Goal: Task Accomplishment & Management: Complete application form

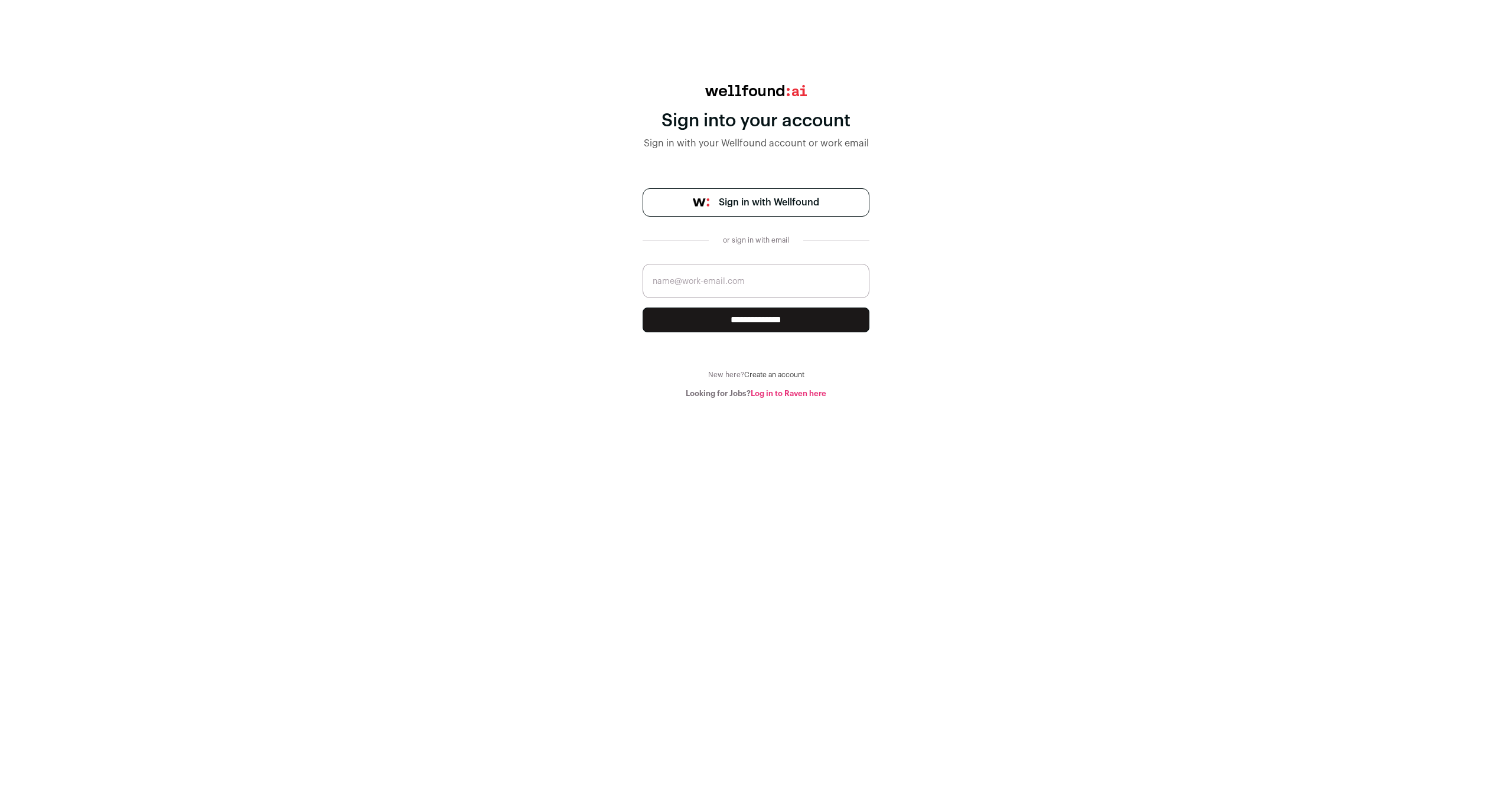
click at [768, 276] on input "email" at bounding box center [756, 281] width 227 height 35
type input "vasudhatapriya2@gmail.com"
click at [756, 320] on input "**********" at bounding box center [756, 320] width 227 height 25
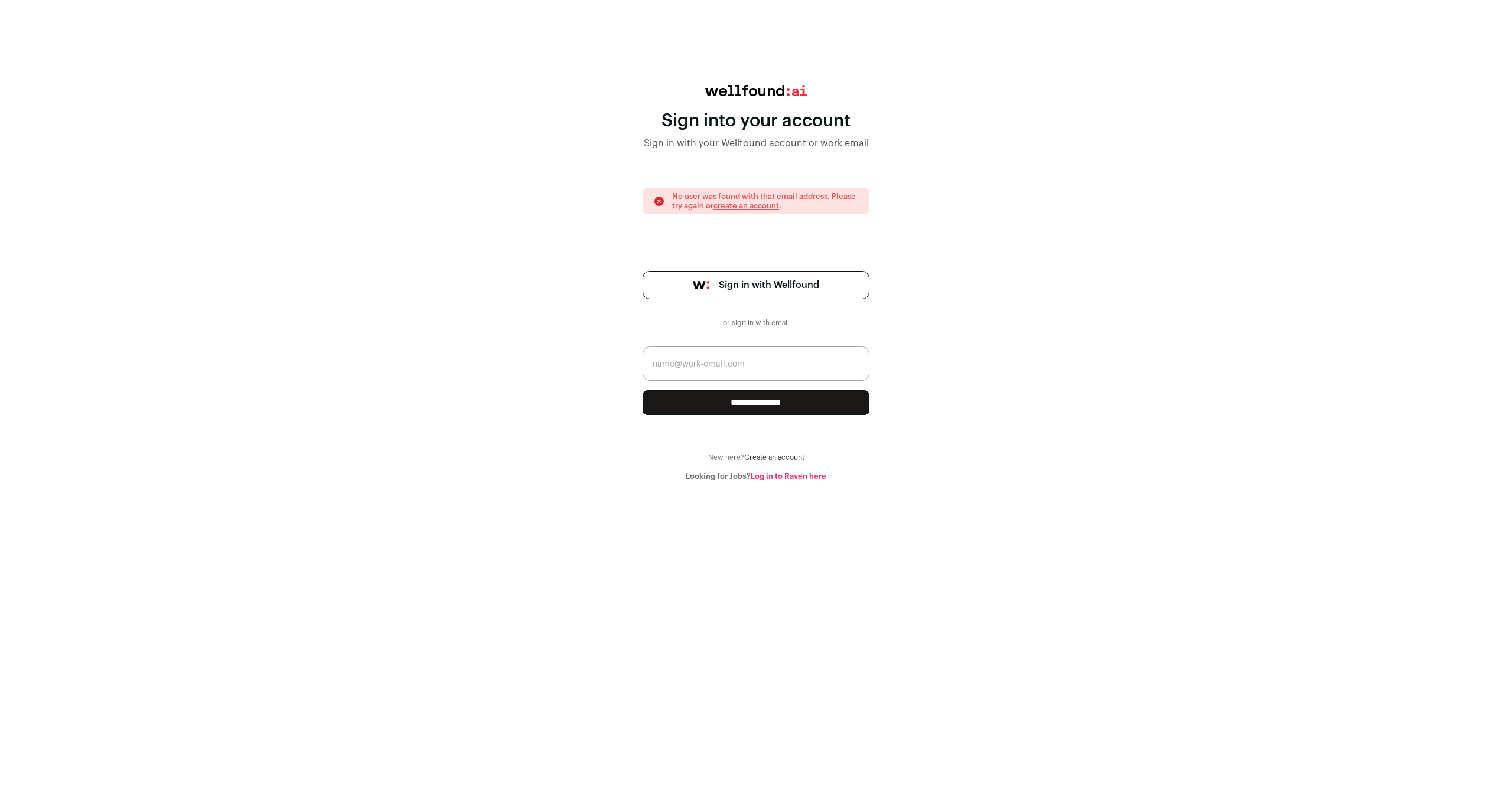
click at [756, 288] on span "Sign in with Wellfound" at bounding box center [769, 285] width 101 height 14
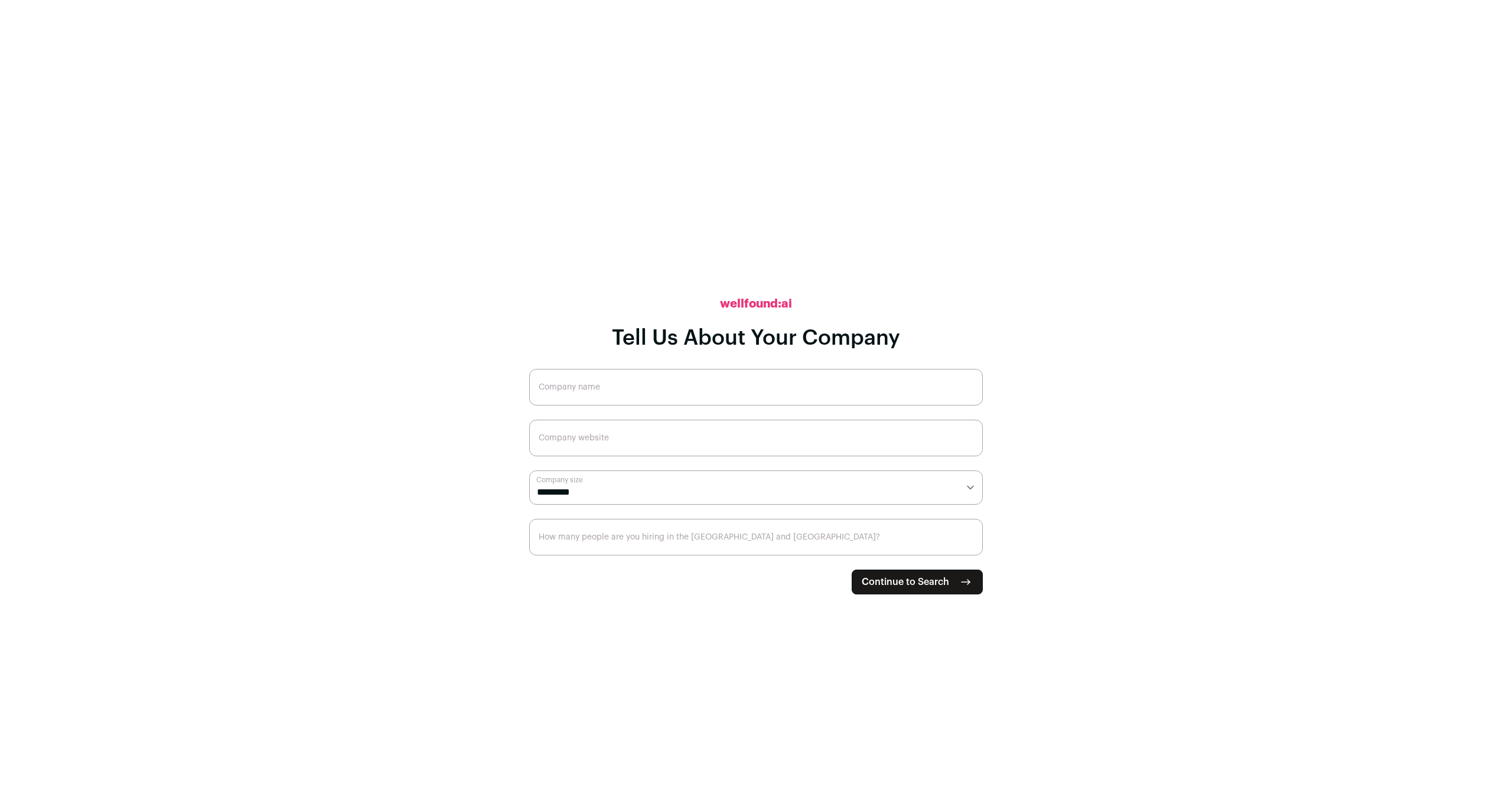
click at [726, 388] on input "Company name" at bounding box center [756, 387] width 454 height 37
click at [916, 594] on button "Continue to Search" at bounding box center [917, 582] width 131 height 25
type input "Expenses Manager"
type input "[URL][DOMAIN_NAME]"
click at [917, 582] on button "Continue to Search" at bounding box center [917, 582] width 131 height 25
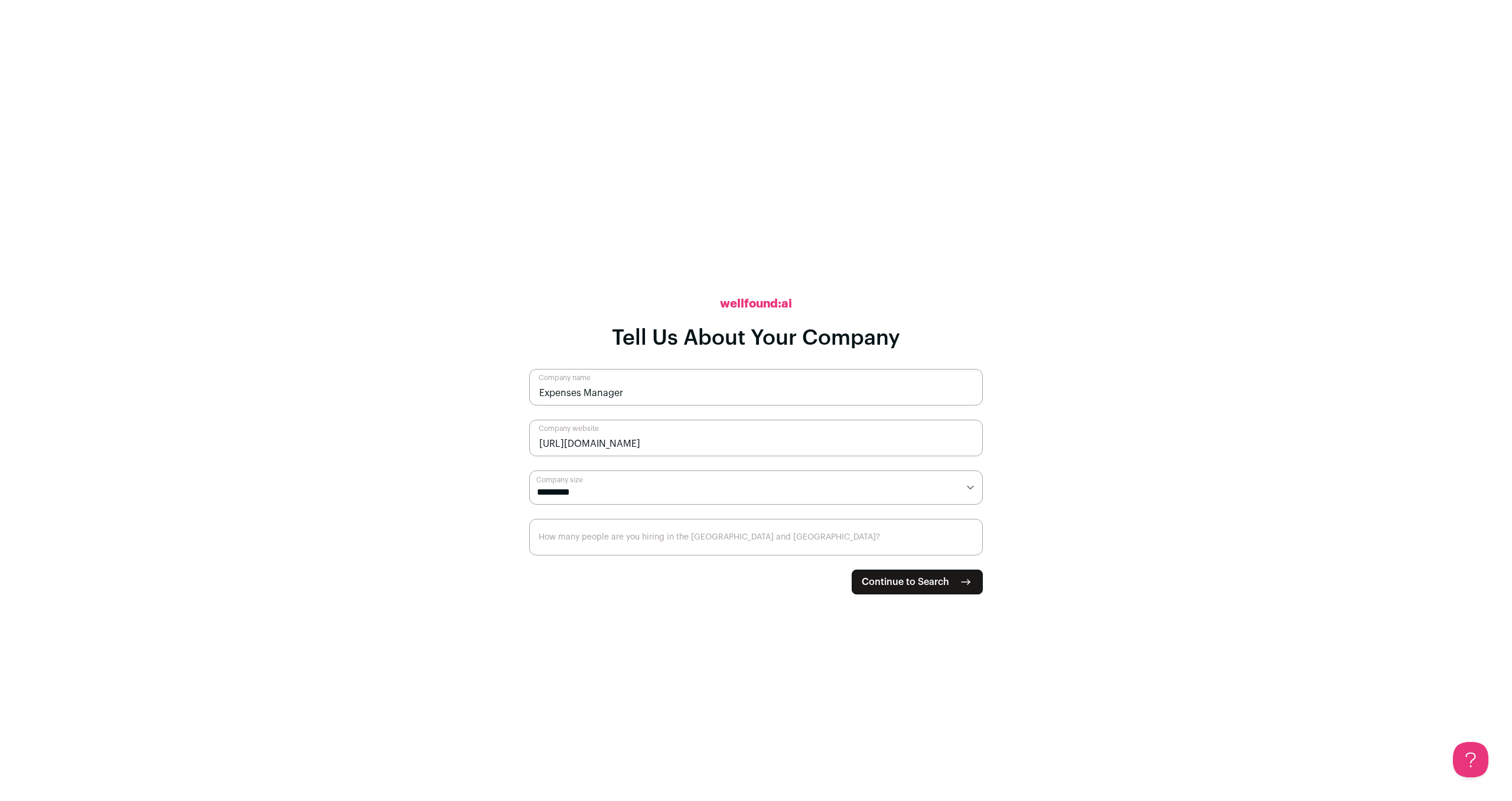
select select "*"
click at [619, 539] on input "How many people are you hiring in the [GEOGRAPHIC_DATA] and [GEOGRAPHIC_DATA]?" at bounding box center [756, 538] width 454 height 37
type input "0"
click at [966, 581] on icon "submit" at bounding box center [966, 582] width 14 height 14
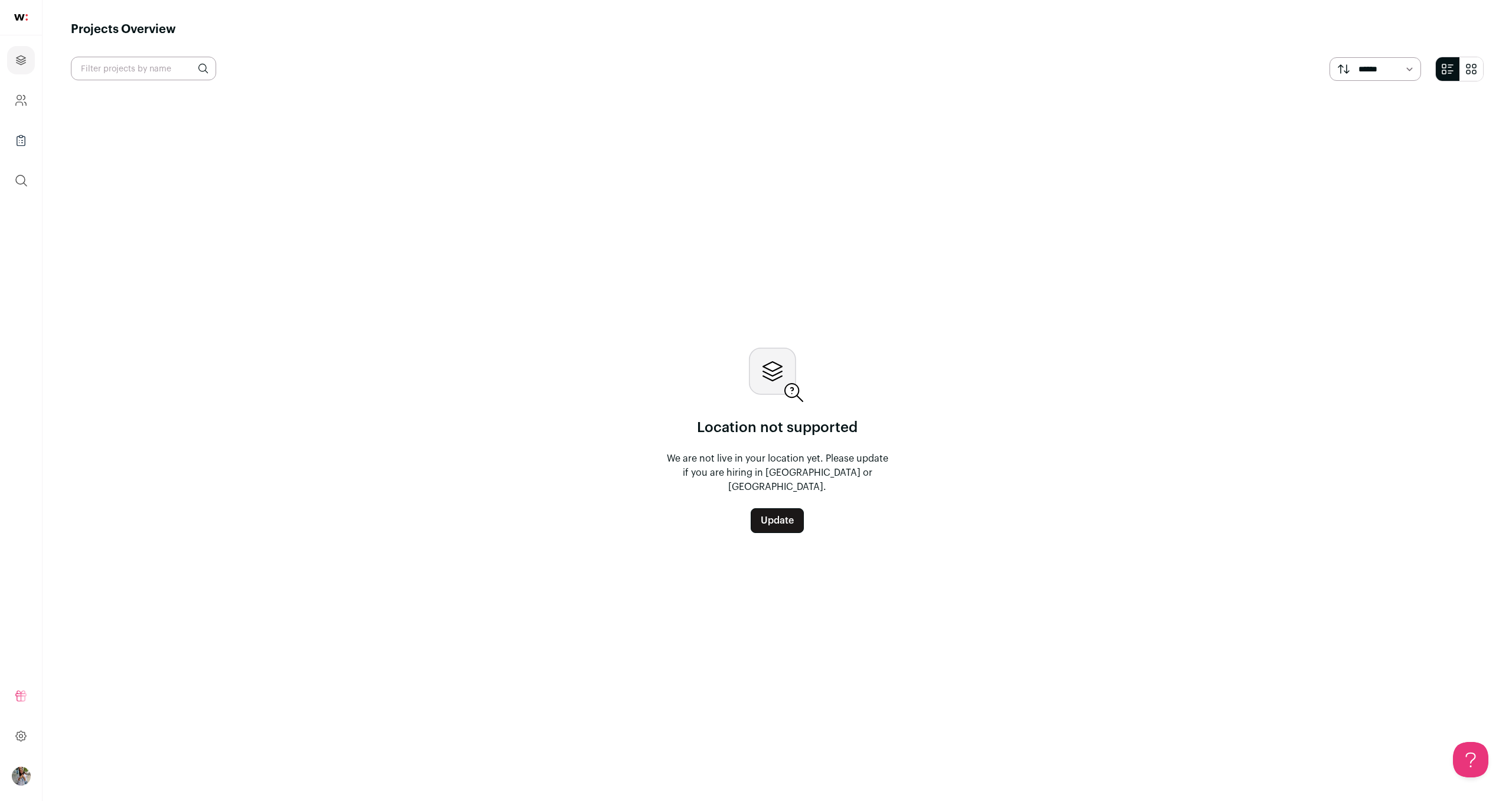
click at [21, 770] on img "Open dropdown" at bounding box center [21, 776] width 19 height 19
click at [60, 770] on button "Logout" at bounding box center [106, 770] width 130 height 12
